Goal: Information Seeking & Learning: Learn about a topic

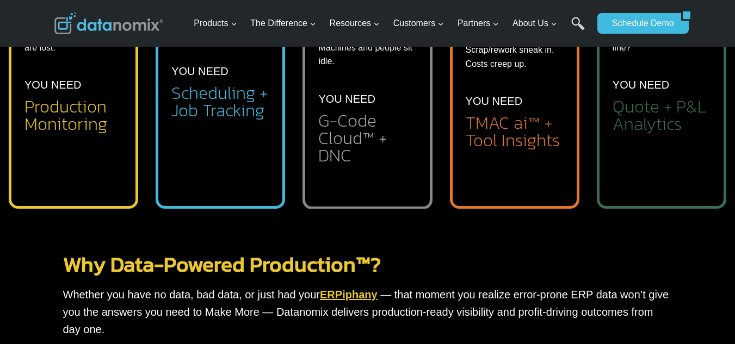
scroll to position [762, 0]
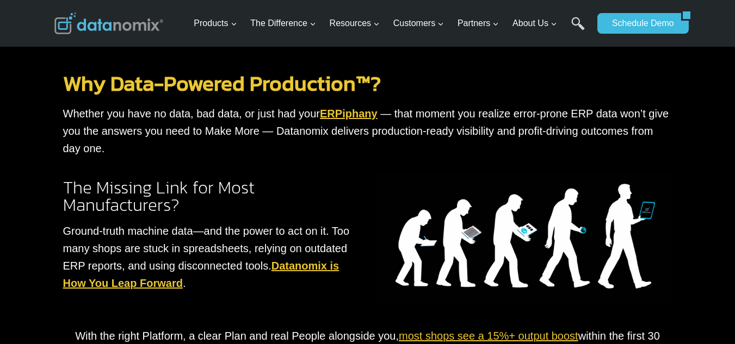
click at [560, 201] on img at bounding box center [525, 238] width 296 height 128
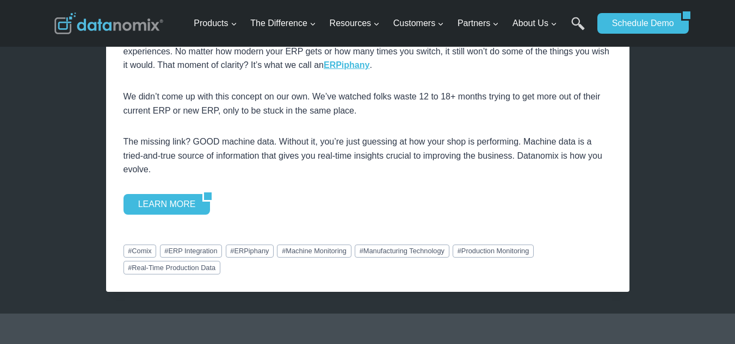
scroll to position [1560, 0]
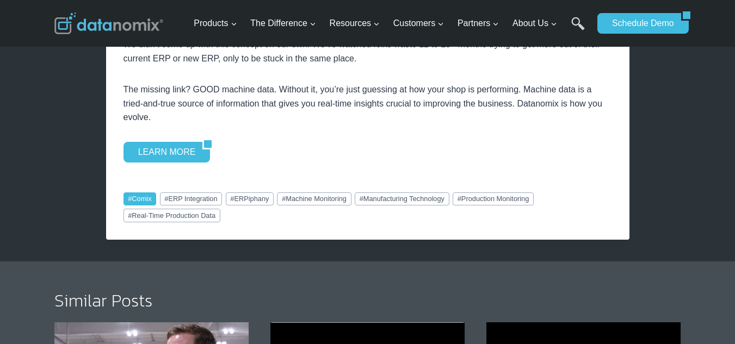
click at [145, 199] on link "# Comix" at bounding box center [140, 199] width 33 height 13
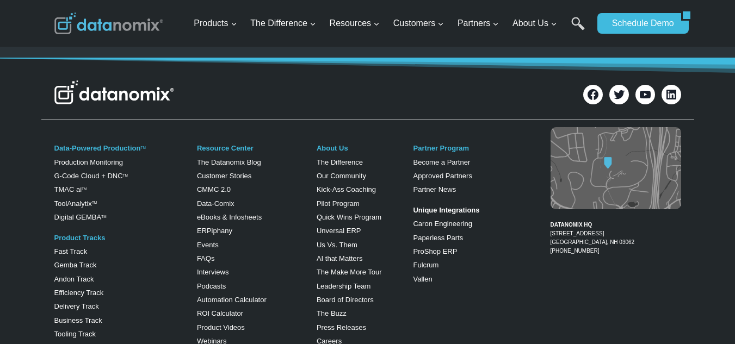
scroll to position [435, 0]
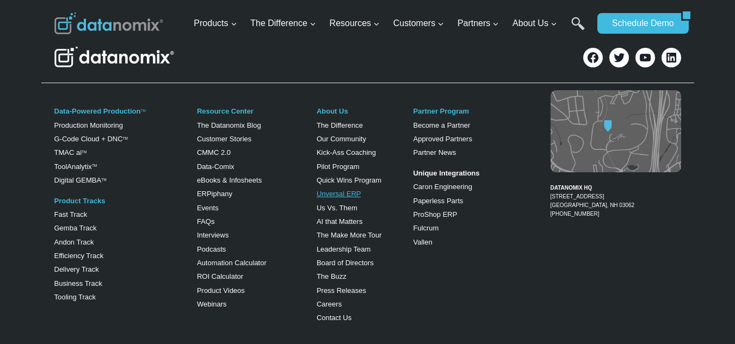
click at [329, 194] on link "Unversal ERP" at bounding box center [339, 194] width 45 height 8
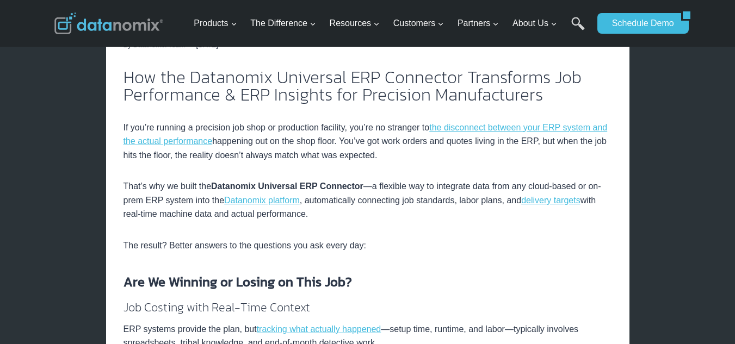
scroll to position [254, 0]
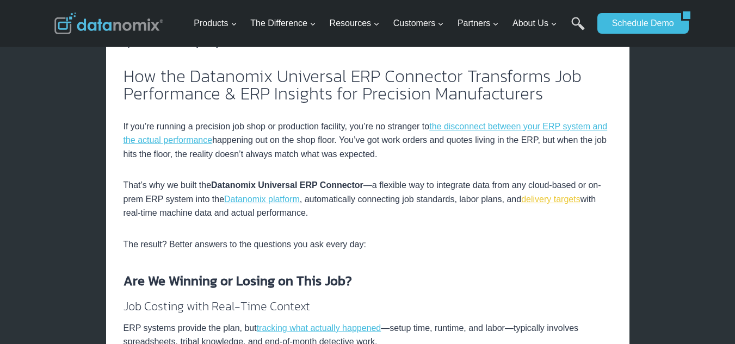
click at [537, 201] on link "delivery targets" at bounding box center [550, 199] width 59 height 9
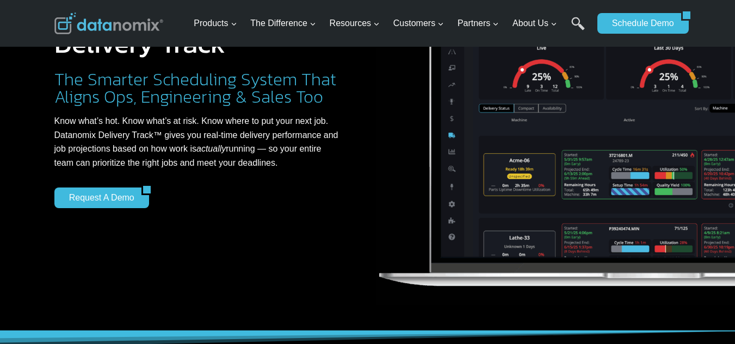
scroll to position [145, 0]
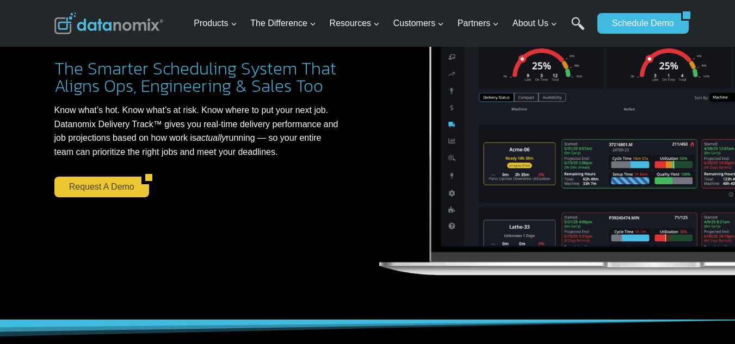
click at [116, 188] on link "Request a Demo" at bounding box center [97, 187] width 87 height 21
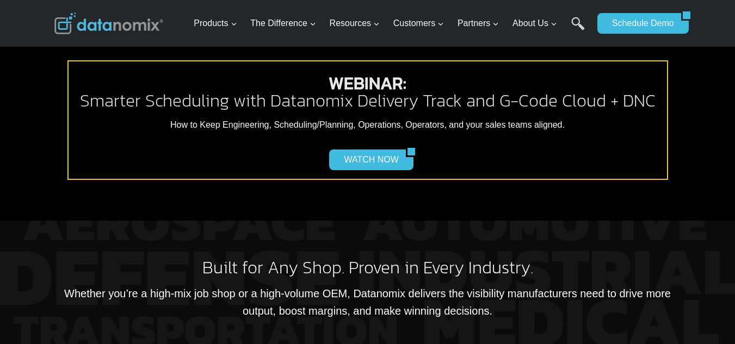
scroll to position [1987, 0]
